Goal: Download file/media

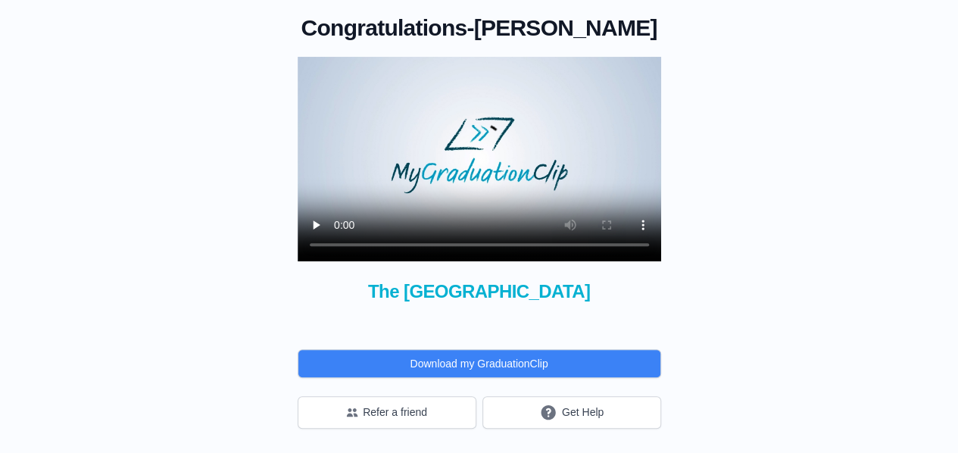
scroll to position [149, 0]
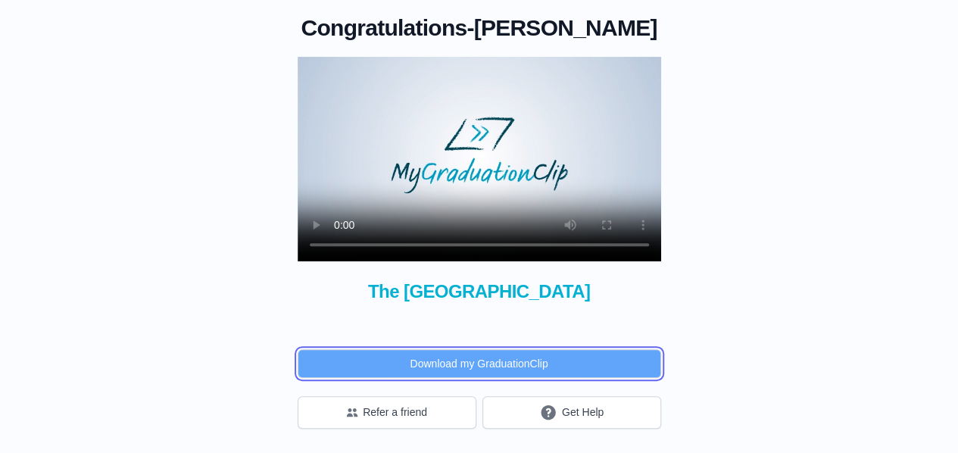
click at [473, 363] on button "Download my GraduationClip" at bounding box center [479, 363] width 363 height 29
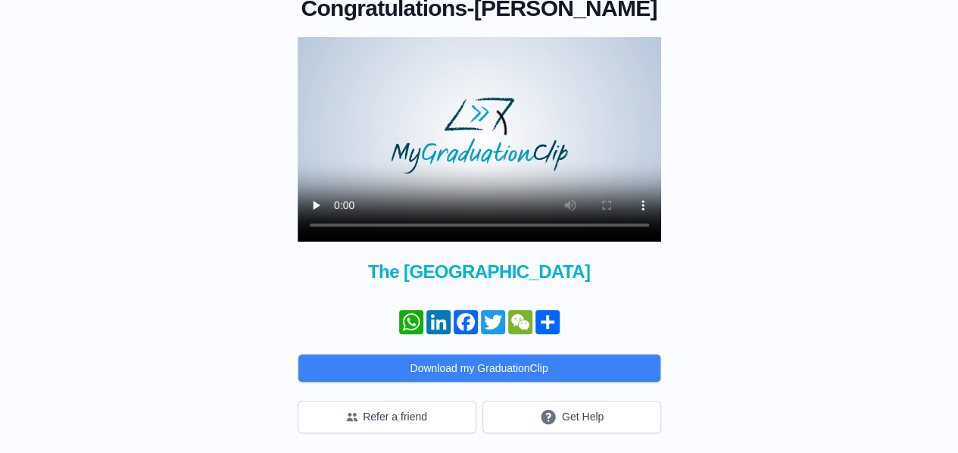
scroll to position [146, 0]
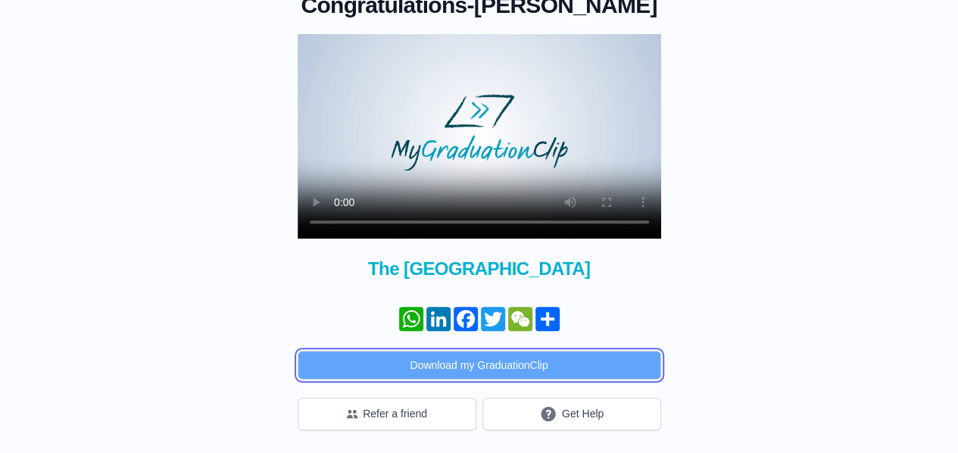
click at [500, 379] on button "Download my GraduationClip" at bounding box center [479, 365] width 363 height 29
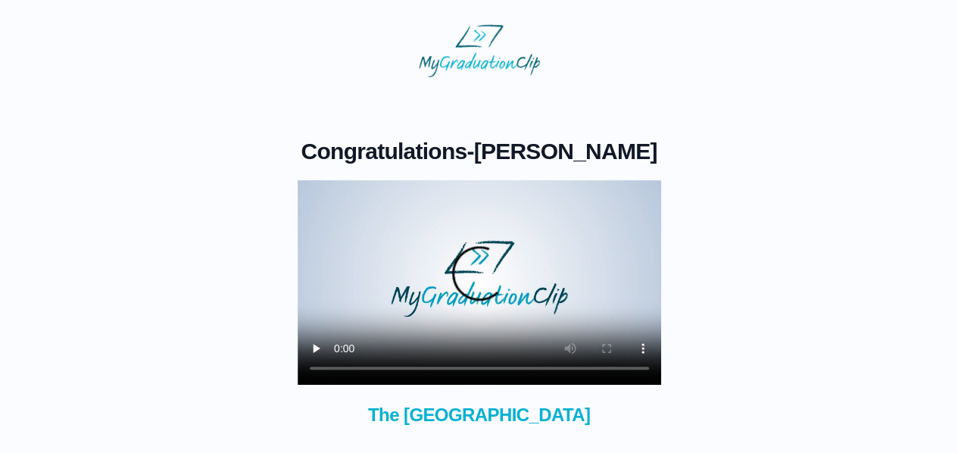
scroll to position [127, 0]
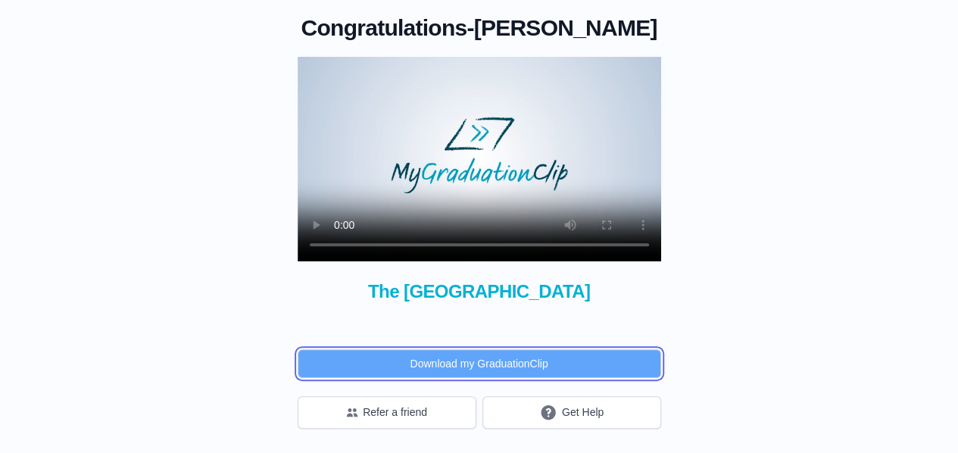
click at [465, 378] on button "Download my GraduationClip" at bounding box center [479, 363] width 363 height 29
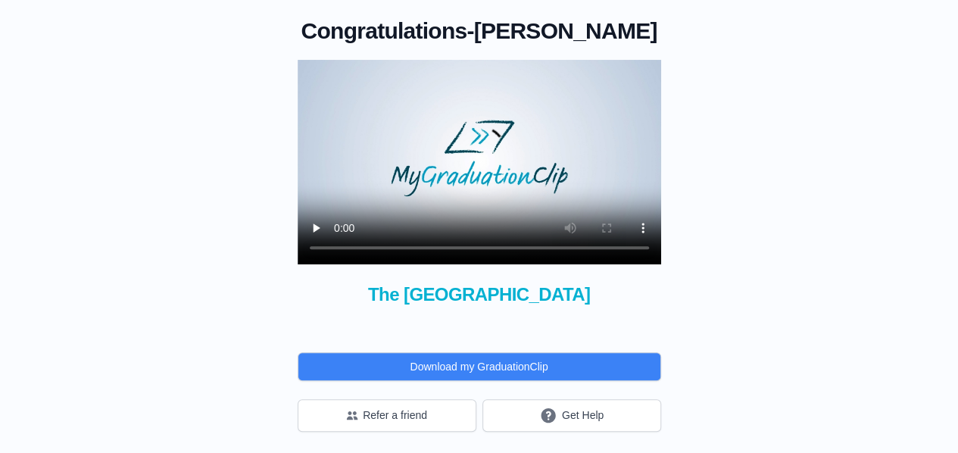
scroll to position [121, 0]
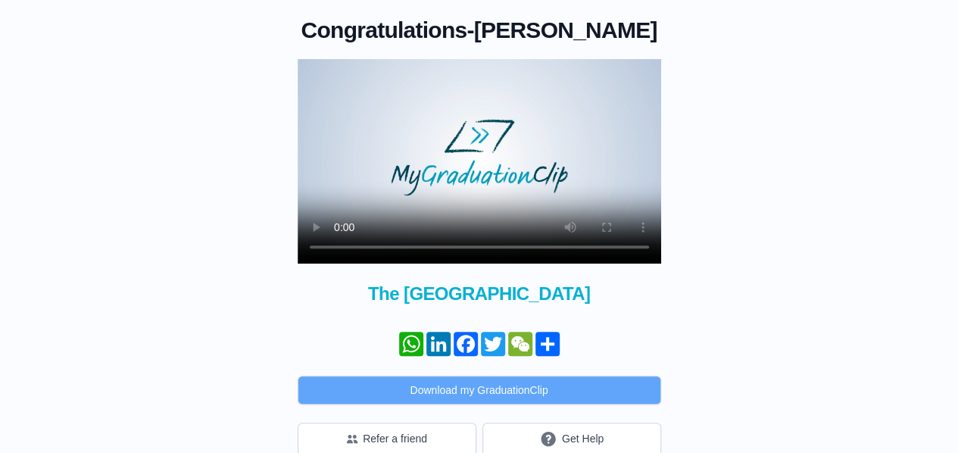
click at [461, 396] on div "Congratulations - Marzia Golini × Share your GraduationClip now! WhatsApp Linke…" at bounding box center [479, 236] width 363 height 438
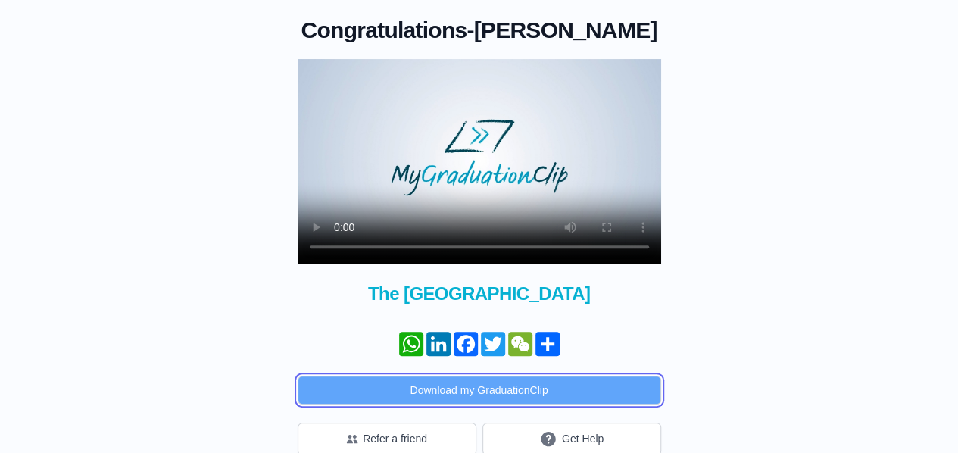
click at [468, 404] on button "Download my GraduationClip" at bounding box center [479, 390] width 363 height 29
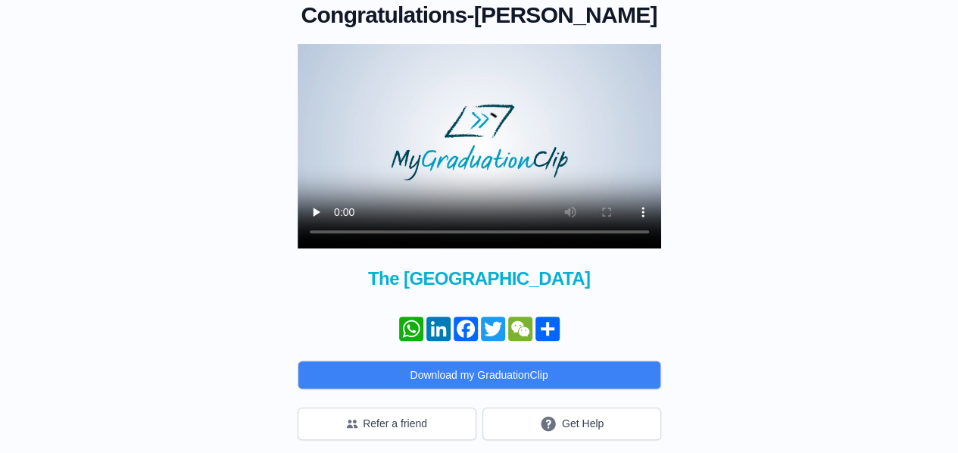
scroll to position [173, 0]
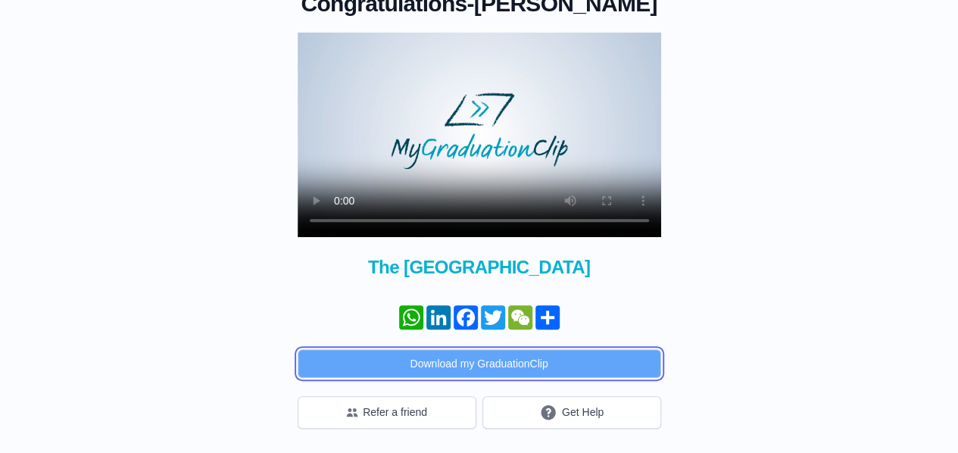
click at [459, 357] on button "Download my GraduationClip" at bounding box center [479, 363] width 363 height 29
